Goal: Obtain resource: Obtain resource

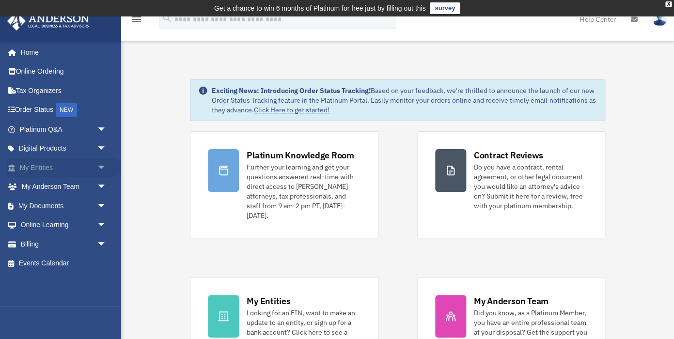
click at [100, 168] on span "arrow_drop_down" at bounding box center [106, 168] width 19 height 20
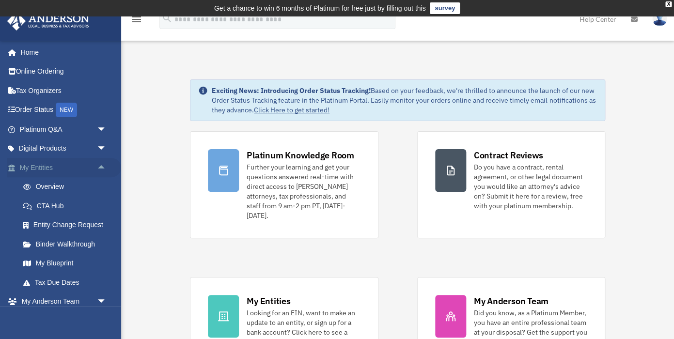
click at [102, 169] on span "arrow_drop_up" at bounding box center [106, 168] width 19 height 20
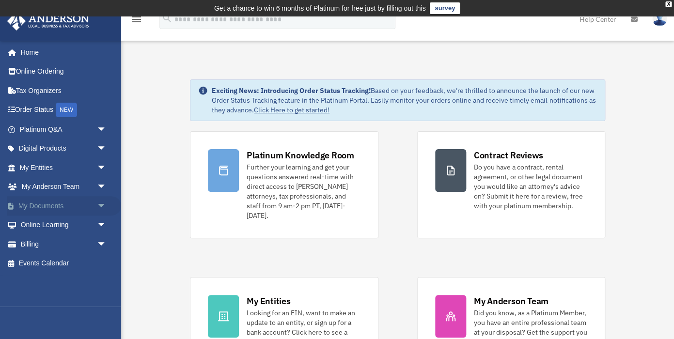
click at [101, 207] on span "arrow_drop_down" at bounding box center [106, 206] width 19 height 20
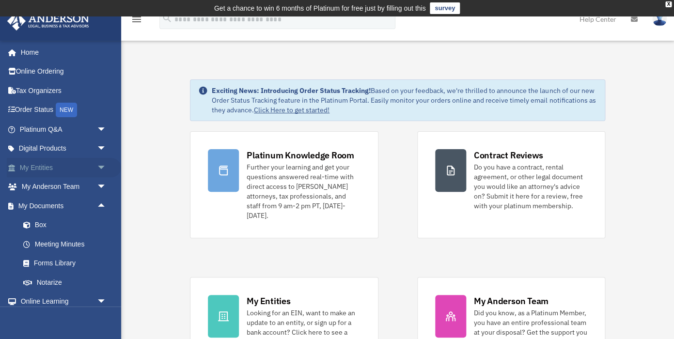
click at [102, 167] on span "arrow_drop_down" at bounding box center [106, 168] width 19 height 20
click at [101, 169] on span "arrow_drop_up" at bounding box center [106, 168] width 19 height 20
click at [47, 224] on link "Box" at bounding box center [68, 225] width 108 height 19
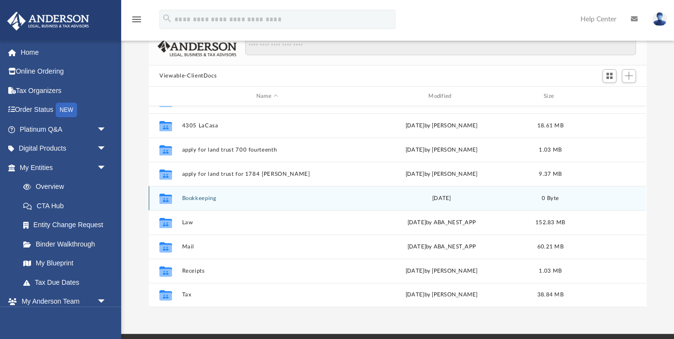
scroll to position [82, 0]
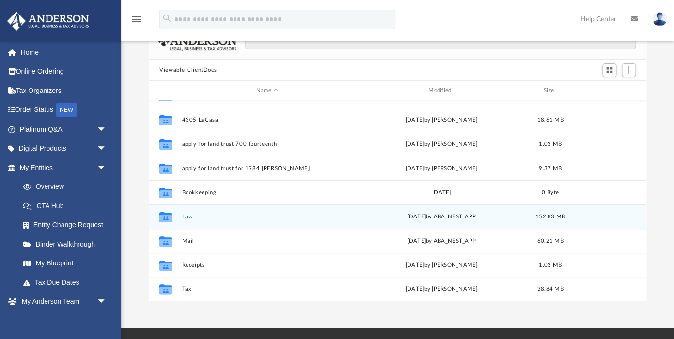
click at [187, 216] on button "Law" at bounding box center [267, 217] width 170 height 6
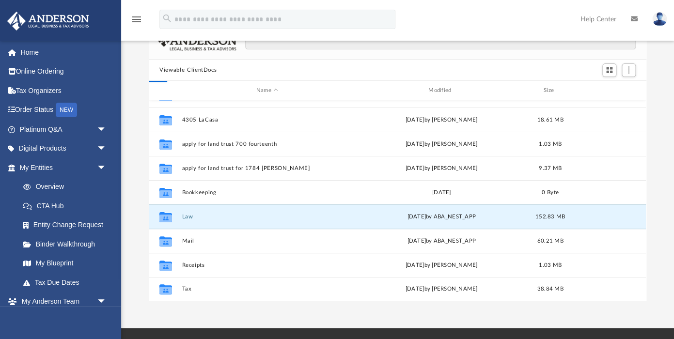
scroll to position [0, 0]
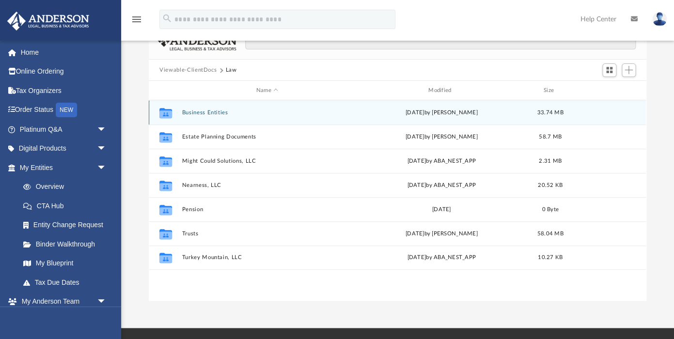
click at [209, 110] on button "Business Entities" at bounding box center [267, 112] width 170 height 6
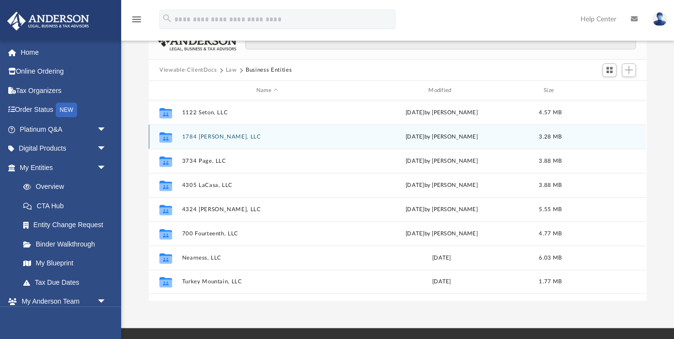
click at [213, 137] on button "1784 [PERSON_NAME], LLC" at bounding box center [267, 137] width 170 height 6
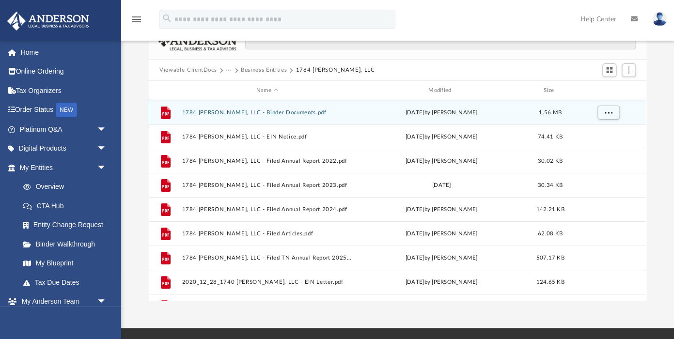
click at [214, 111] on button "1784 [PERSON_NAME], LLC - Binder Documents.pdf" at bounding box center [267, 112] width 170 height 6
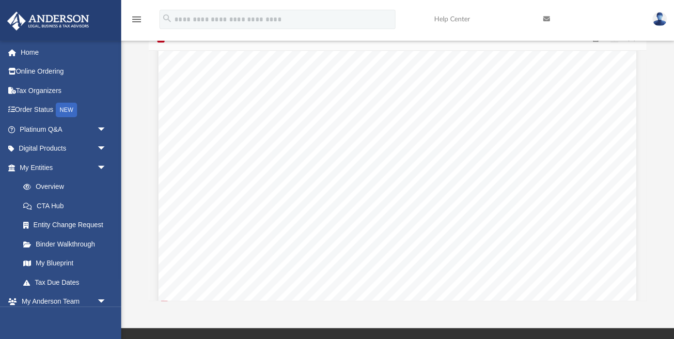
scroll to position [714, 0]
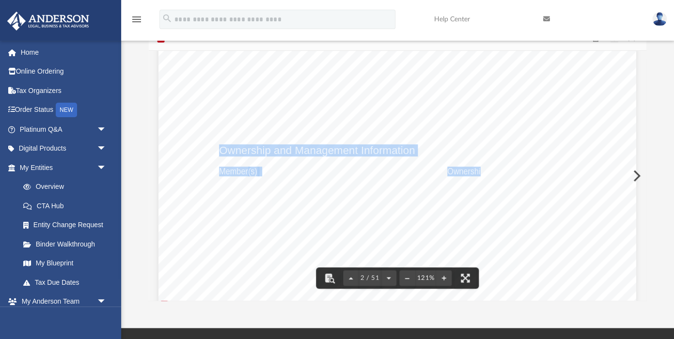
drag, startPoint x: 219, startPoint y: 153, endPoint x: 472, endPoint y: 223, distance: 262.6
click at [472, 224] on div "1784 [PERSON_NAME], LLC Entity Formation Information State of Formation: [US_ST…" at bounding box center [397, 285] width 478 height 618
click at [472, 223] on div "1784 [PERSON_NAME], LLC Entity Formation Information State of Formation: [US_ST…" at bounding box center [397, 285] width 478 height 618
click at [486, 199] on div "1784 [PERSON_NAME], LLC Entity Formation Information State of Formation: [US_ST…" at bounding box center [397, 285] width 478 height 618
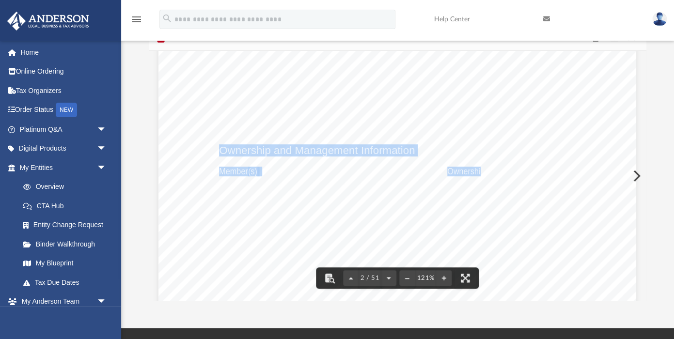
click at [341, 174] on div "1784 [PERSON_NAME], LLC Entity Formation Information State of Formation: [US_ST…" at bounding box center [397, 285] width 478 height 618
click at [298, 125] on div "1784 [PERSON_NAME], LLC Entity Formation Information State of Formation: [US_ST…" at bounding box center [397, 285] width 478 height 618
click at [298, 153] on span "Ownership and Management Information" at bounding box center [317, 150] width 196 height 11
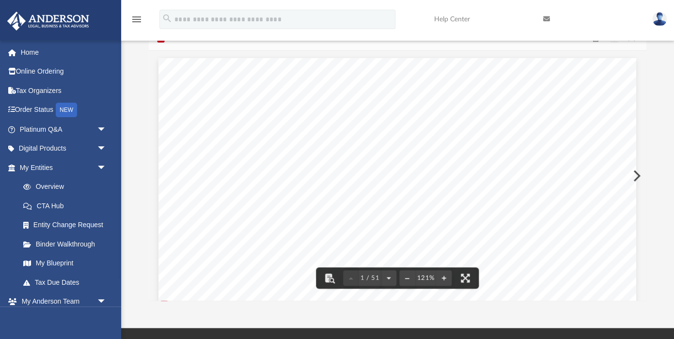
scroll to position [0, 0]
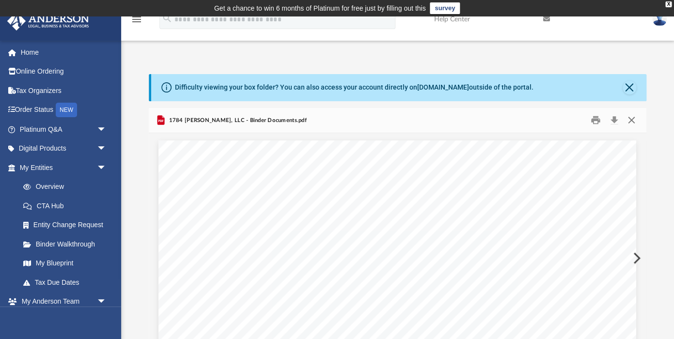
click at [631, 119] on button "Close" at bounding box center [630, 120] width 17 height 15
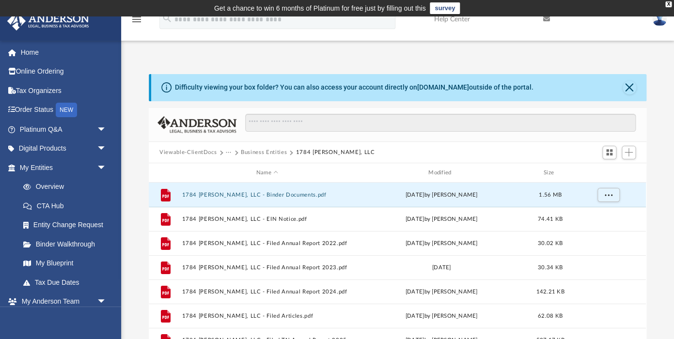
click at [269, 151] on button "Business Entities" at bounding box center [264, 152] width 46 height 9
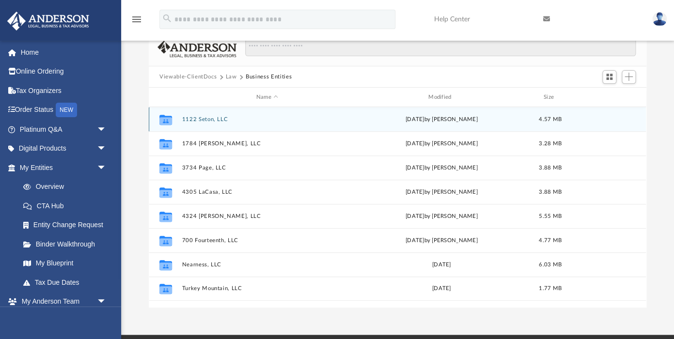
scroll to position [78, 0]
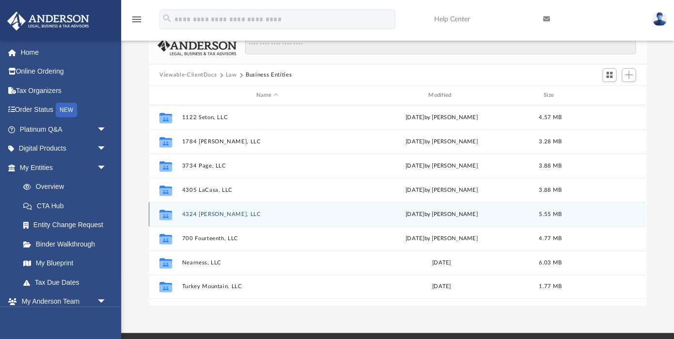
click at [199, 215] on button "4324 [PERSON_NAME], LLC" at bounding box center [267, 214] width 170 height 6
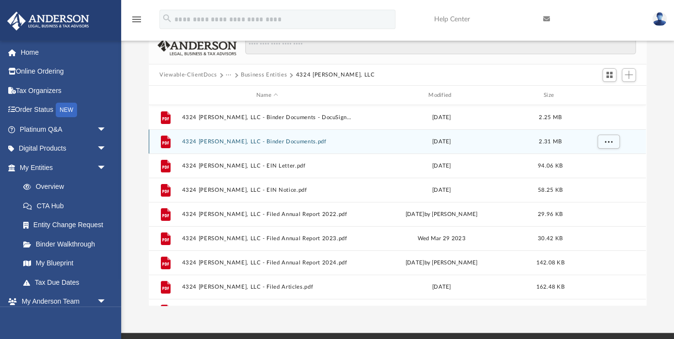
click at [249, 142] on button "4324 [PERSON_NAME], LLC - Binder Documents.pdf" at bounding box center [267, 142] width 170 height 6
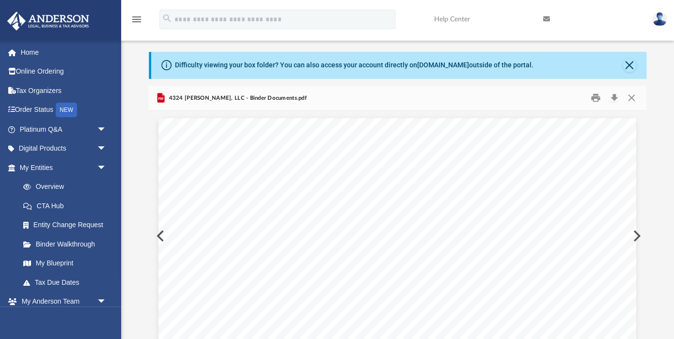
scroll to position [0, 0]
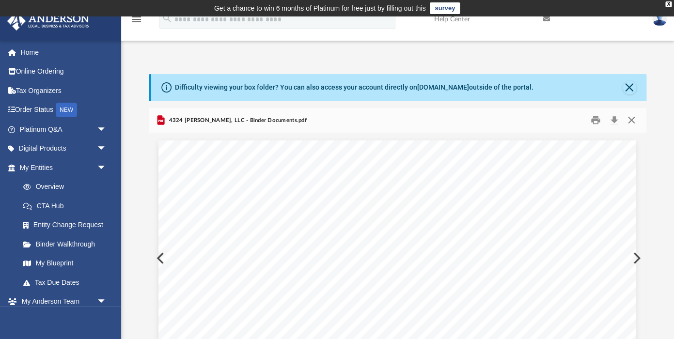
click at [632, 119] on button "Close" at bounding box center [630, 120] width 17 height 15
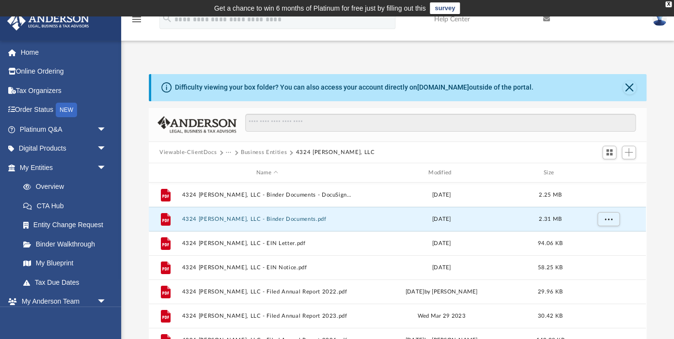
click at [228, 152] on button "···" at bounding box center [229, 152] width 6 height 9
click at [236, 169] on li "Law" at bounding box center [236, 169] width 11 height 10
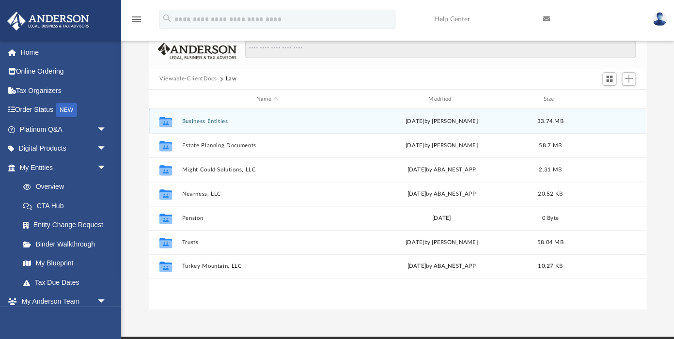
scroll to position [75, 0]
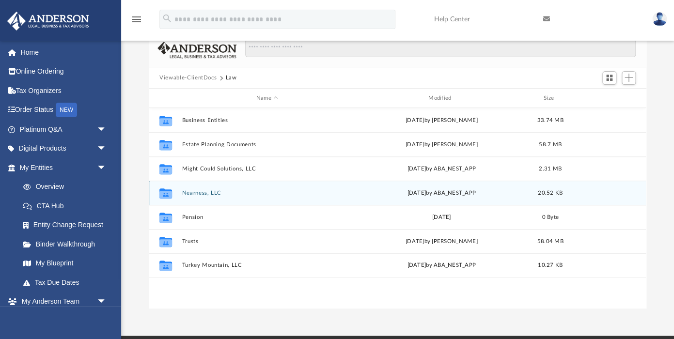
click at [198, 193] on button "Nearness, LLC" at bounding box center [267, 193] width 170 height 6
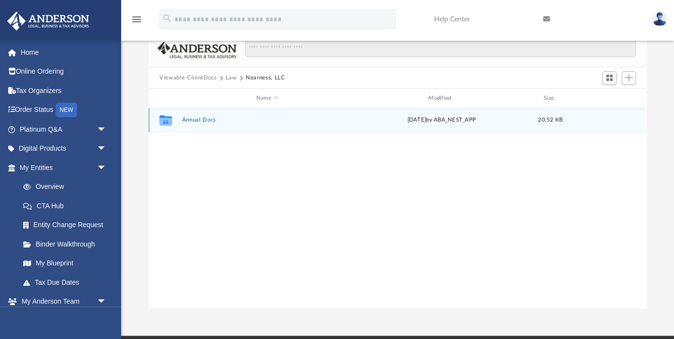
click at [198, 118] on button "Annual Docs" at bounding box center [267, 120] width 170 height 6
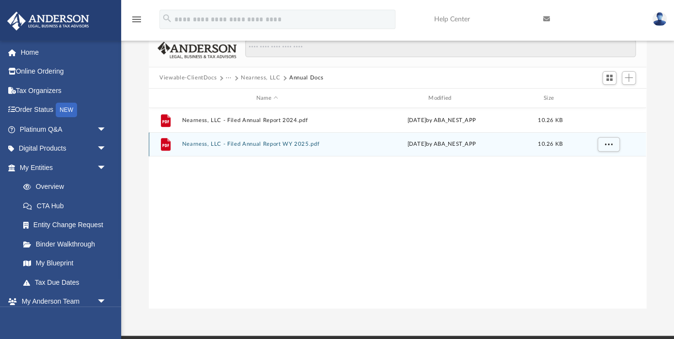
click at [220, 143] on button "Nearness, LLC - Filed Annual Report WY 2025.pdf" at bounding box center [267, 144] width 170 height 6
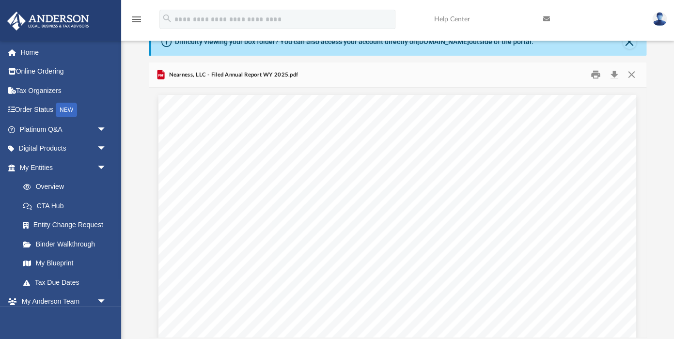
scroll to position [0, 0]
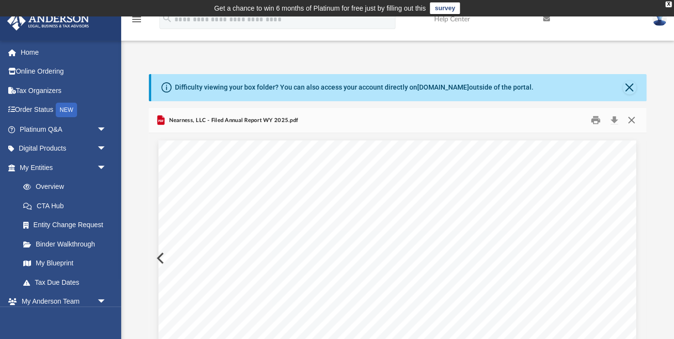
click at [630, 118] on button "Close" at bounding box center [630, 120] width 17 height 15
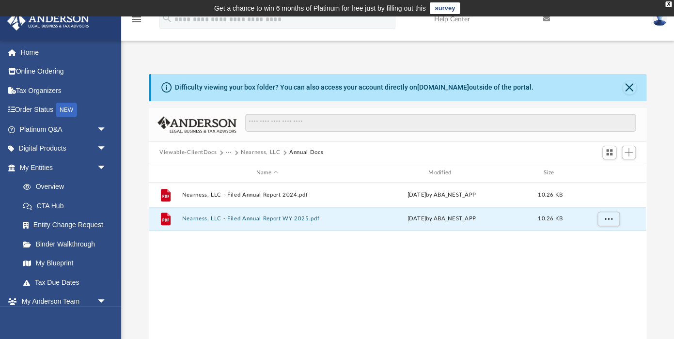
click at [227, 152] on button "···" at bounding box center [229, 152] width 6 height 9
click at [234, 169] on li "Law" at bounding box center [236, 169] width 11 height 10
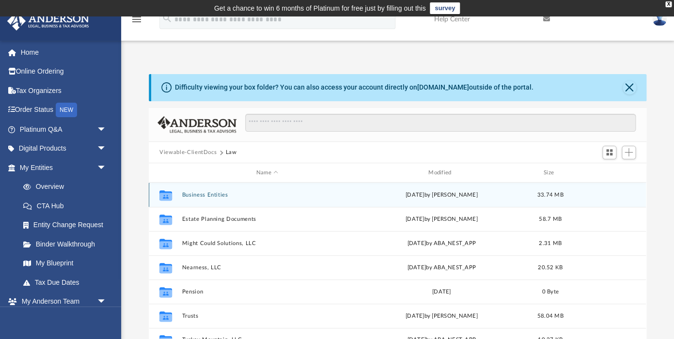
click at [198, 194] on button "Business Entities" at bounding box center [267, 195] width 170 height 6
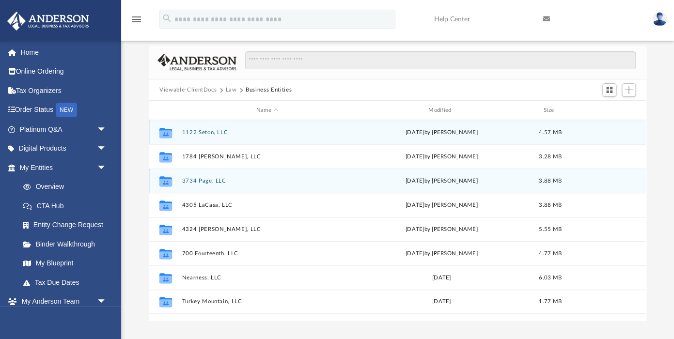
scroll to position [63, 0]
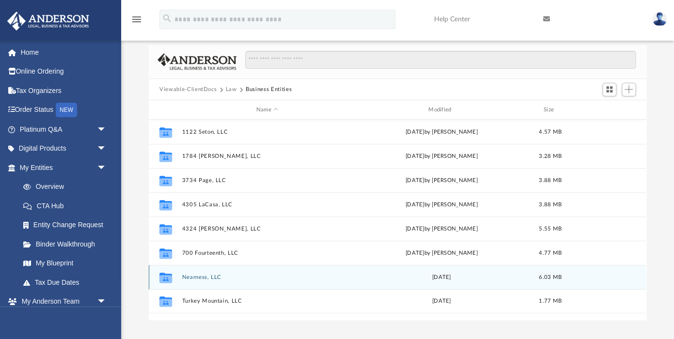
click at [205, 276] on button "Nearness, LLC" at bounding box center [267, 277] width 170 height 6
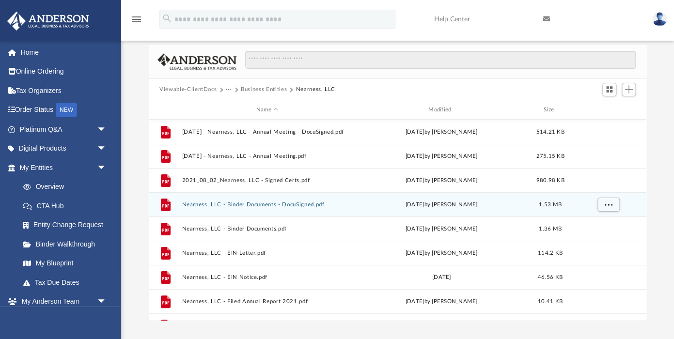
click at [262, 204] on button "Nearness, LLC - Binder Documents - DocuSigned.pdf" at bounding box center [267, 205] width 170 height 6
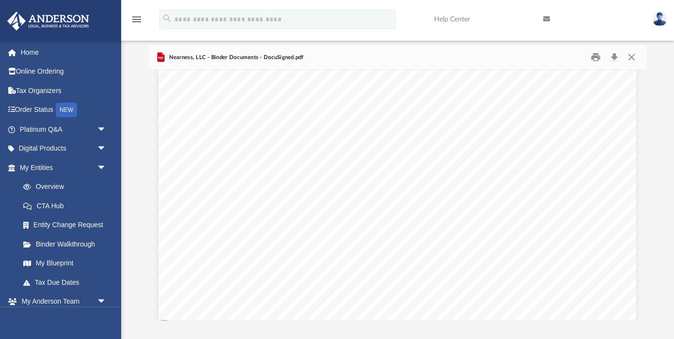
scroll to position [4711, 0]
